Goal: Task Accomplishment & Management: Use online tool/utility

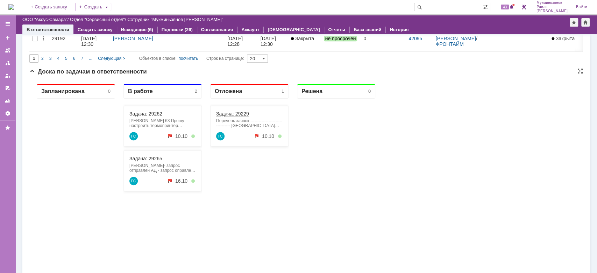
click at [225, 112] on link "Задача: 29229" at bounding box center [232, 114] width 33 height 6
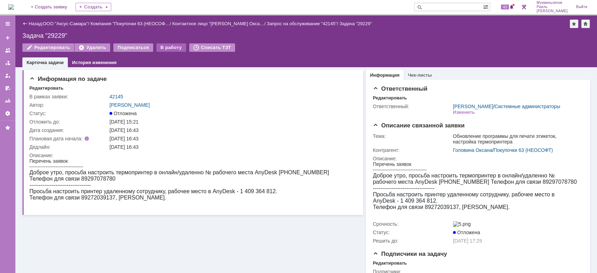
click at [167, 48] on div "В работу" at bounding box center [171, 47] width 30 height 8
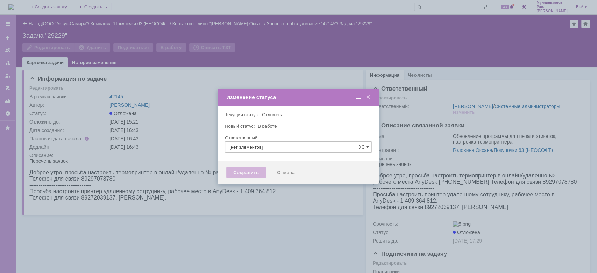
type input "[PERSON_NAME]"
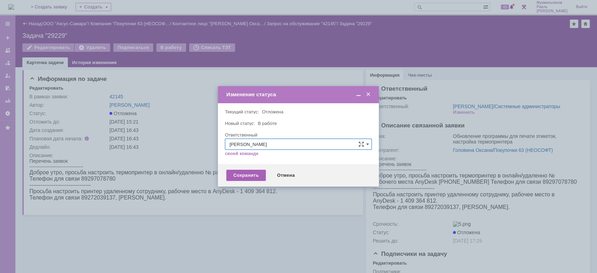
click at [256, 180] on div "Сохранить" at bounding box center [246, 175] width 40 height 11
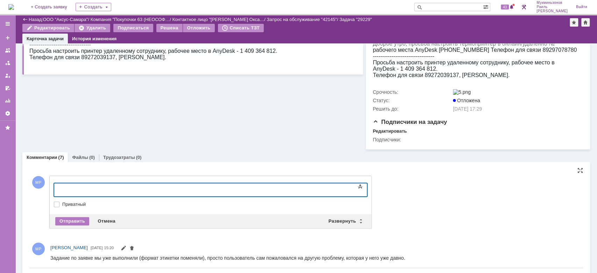
click at [131, 184] on body at bounding box center [110, 189] width 105 height 12
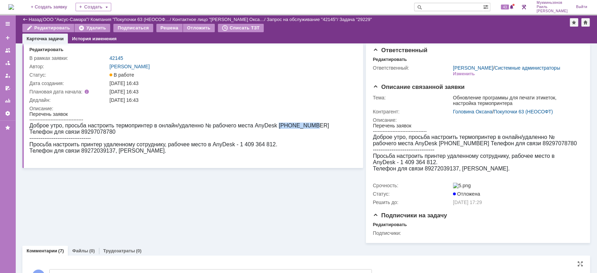
drag, startPoint x: 278, startPoint y: 127, endPoint x: 307, endPoint y: 126, distance: 29.0
click at [307, 126] on span "Доброе утро, просьба настроить термопринтер в онлайн/удаленно № рабочего места …" at bounding box center [179, 128] width 300 height 12
copy span "680.115.230"
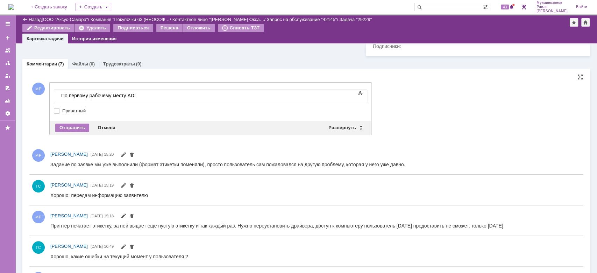
click at [159, 97] on div "По первому рабочему месту AD:" at bounding box center [110, 96] width 99 height 6
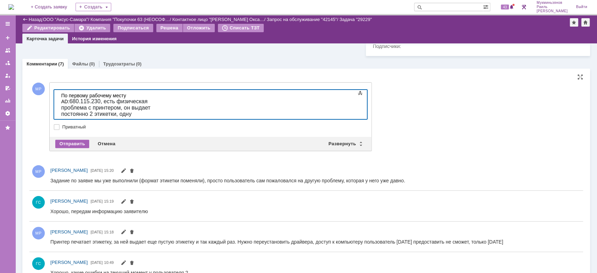
click at [68, 148] on div "Отправить" at bounding box center [72, 144] width 34 height 8
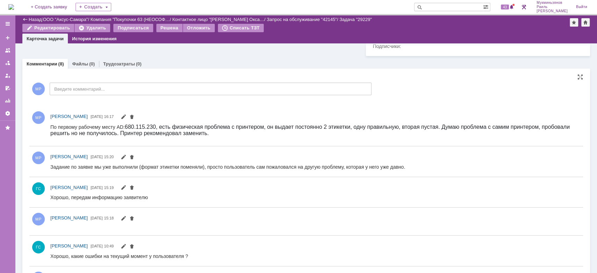
click at [82, 105] on div "МР Введите комментарий..." at bounding box center [200, 89] width 342 height 33
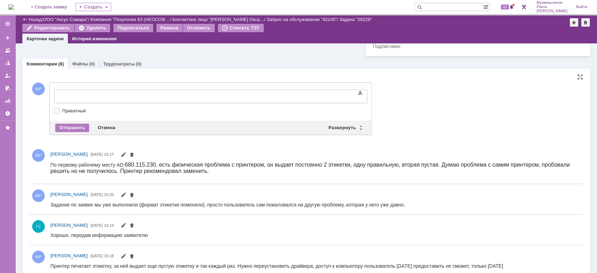
click at [105, 93] on div at bounding box center [110, 96] width 99 height 6
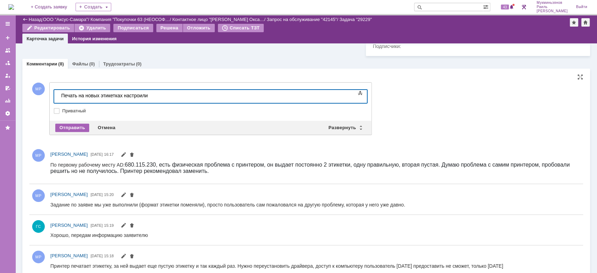
click at [78, 132] on div "Отправить" at bounding box center [72, 127] width 34 height 8
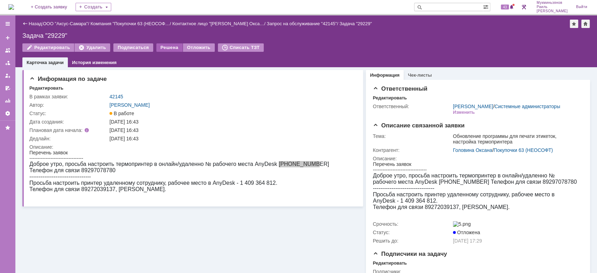
click at [164, 47] on div "Решена" at bounding box center [169, 47] width 26 height 8
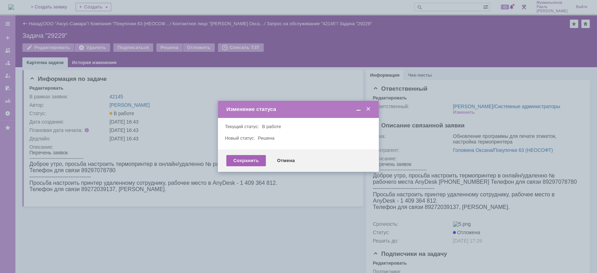
click at [248, 158] on div "Сохранить" at bounding box center [246, 160] width 40 height 11
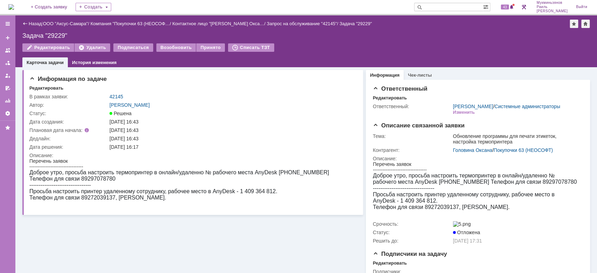
click at [13, 8] on img at bounding box center [11, 7] width 6 height 6
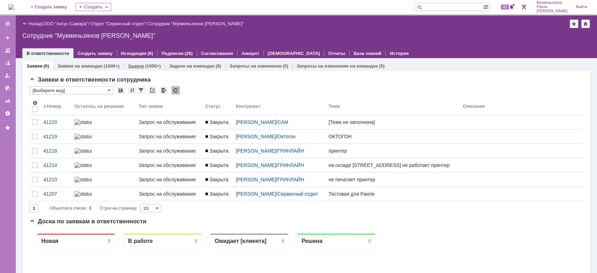
click at [140, 63] on link "Задачи" at bounding box center [136, 65] width 16 height 5
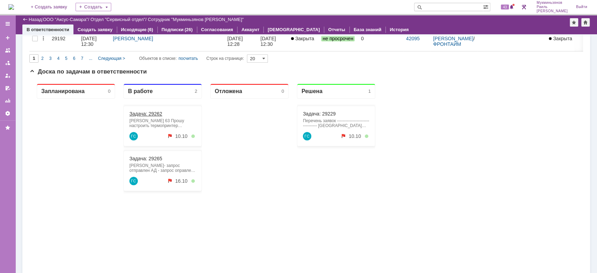
click at [154, 112] on link "Задача: 29262" at bounding box center [145, 114] width 33 height 6
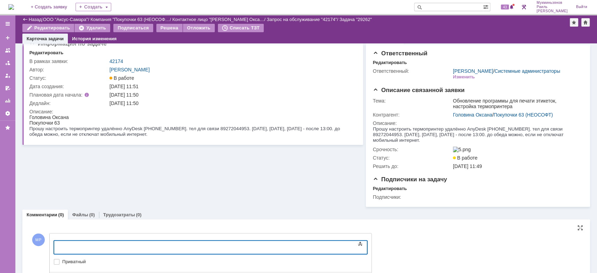
drag, startPoint x: 169, startPoint y: 248, endPoint x: 115, endPoint y: 0, distance: 253.5
click at [169, 240] on div "Текст" at bounding box center [210, 239] width 313 height 2
click at [163, 243] on body at bounding box center [110, 247] width 105 height 12
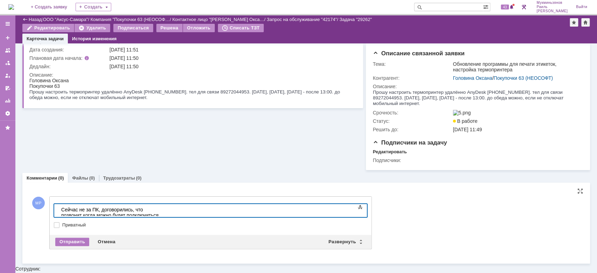
drag, startPoint x: 61, startPoint y: 209, endPoint x: 94, endPoint y: 208, distance: 32.9
click at [61, 208] on div "Сейчас не за ПК, договорились, что позвонит когда можно будет подключиться" at bounding box center [110, 212] width 99 height 11
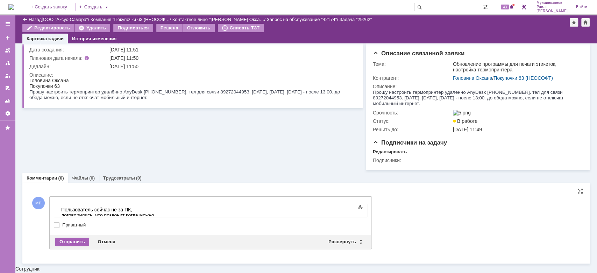
click at [64, 246] on div "Отправить" at bounding box center [72, 242] width 34 height 8
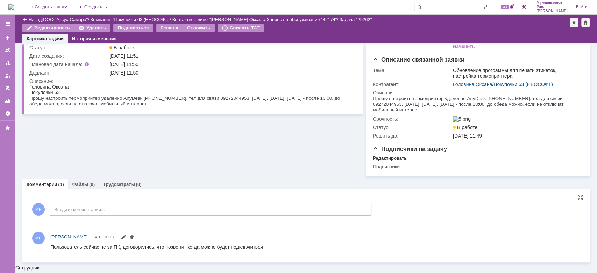
click at [14, 7] on img at bounding box center [11, 7] width 6 height 6
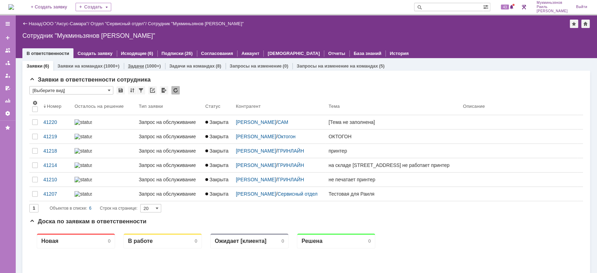
click at [142, 63] on link "Задачи" at bounding box center [136, 65] width 16 height 5
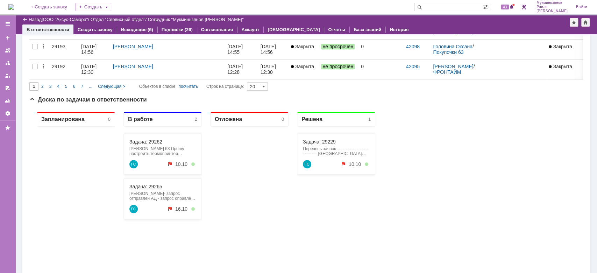
click at [151, 188] on link "Задача: 29265" at bounding box center [145, 187] width 33 height 6
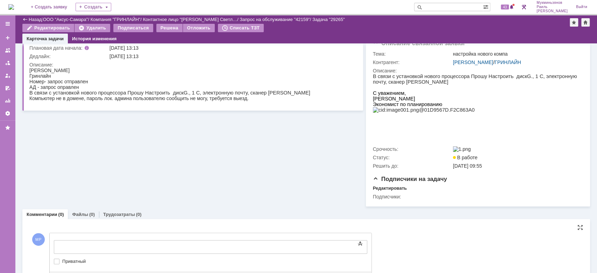
drag, startPoint x: 205, startPoint y: 483, endPoint x: 155, endPoint y: 243, distance: 245.3
click at [155, 243] on body at bounding box center [110, 246] width 105 height 12
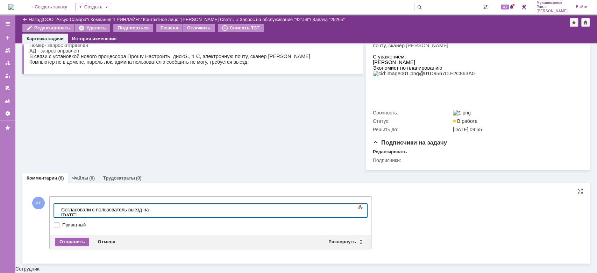
click at [60, 246] on div "Отправить" at bounding box center [72, 242] width 34 height 8
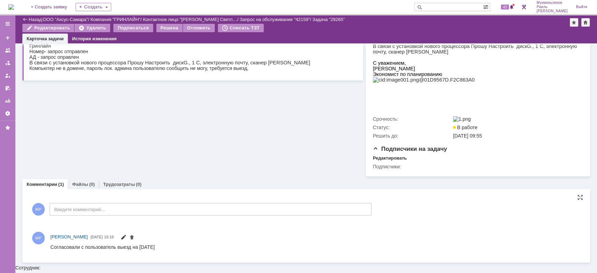
click at [126, 241] on span at bounding box center [124, 238] width 6 height 6
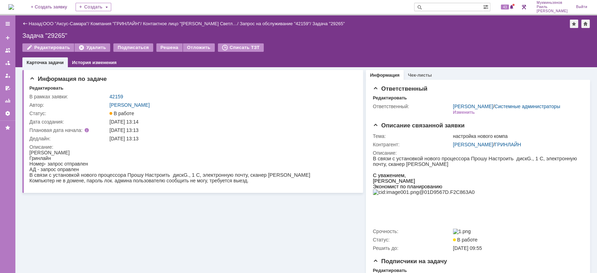
click at [13, 7] on img at bounding box center [11, 7] width 6 height 6
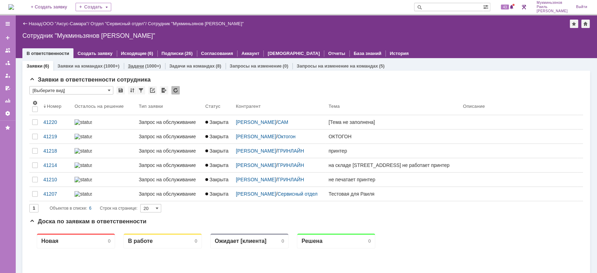
click at [143, 65] on div "Задачи (1000+)" at bounding box center [144, 66] width 33 height 5
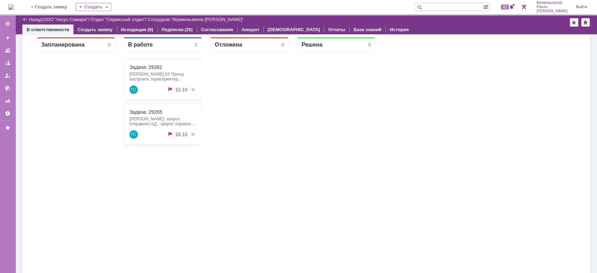
click at [374, 215] on div at bounding box center [336, 179] width 78 height 254
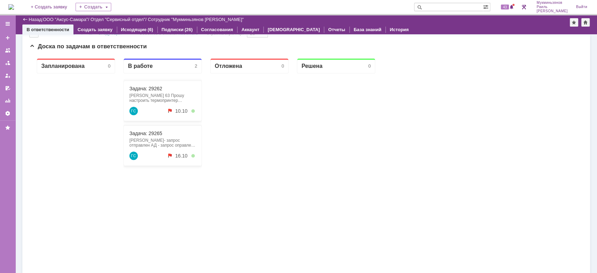
scroll to position [473, 0]
